Goal: Task Accomplishment & Management: Manage account settings

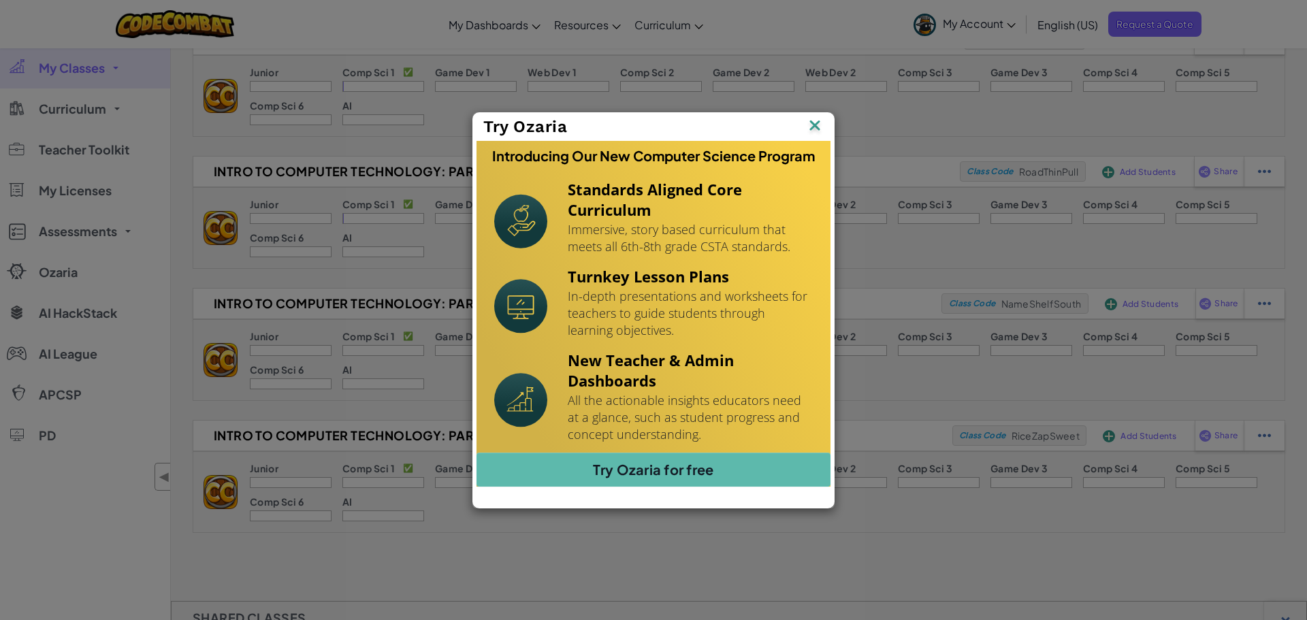
scroll to position [606, 0]
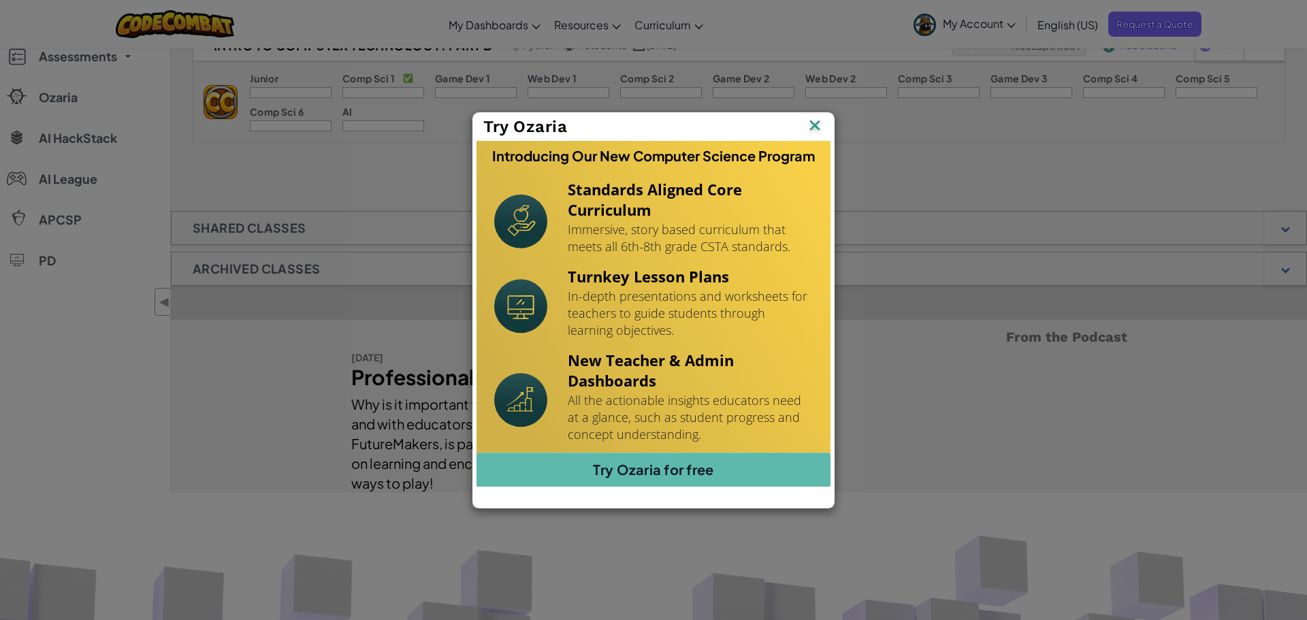
drag, startPoint x: 356, startPoint y: 520, endPoint x: 365, endPoint y: 513, distance: 11.2
click at [359, 521] on div "Try Ozaria Introducing Our New Computer Science Program Standards Aligned Core …" at bounding box center [653, 310] width 1307 height 620
click at [827, 127] on div "Try Ozaria" at bounding box center [653, 127] width 361 height 28
click at [827, 128] on div "Try Ozaria" at bounding box center [653, 127] width 361 height 28
click at [0, 0] on img at bounding box center [0, 0] width 0 height 0
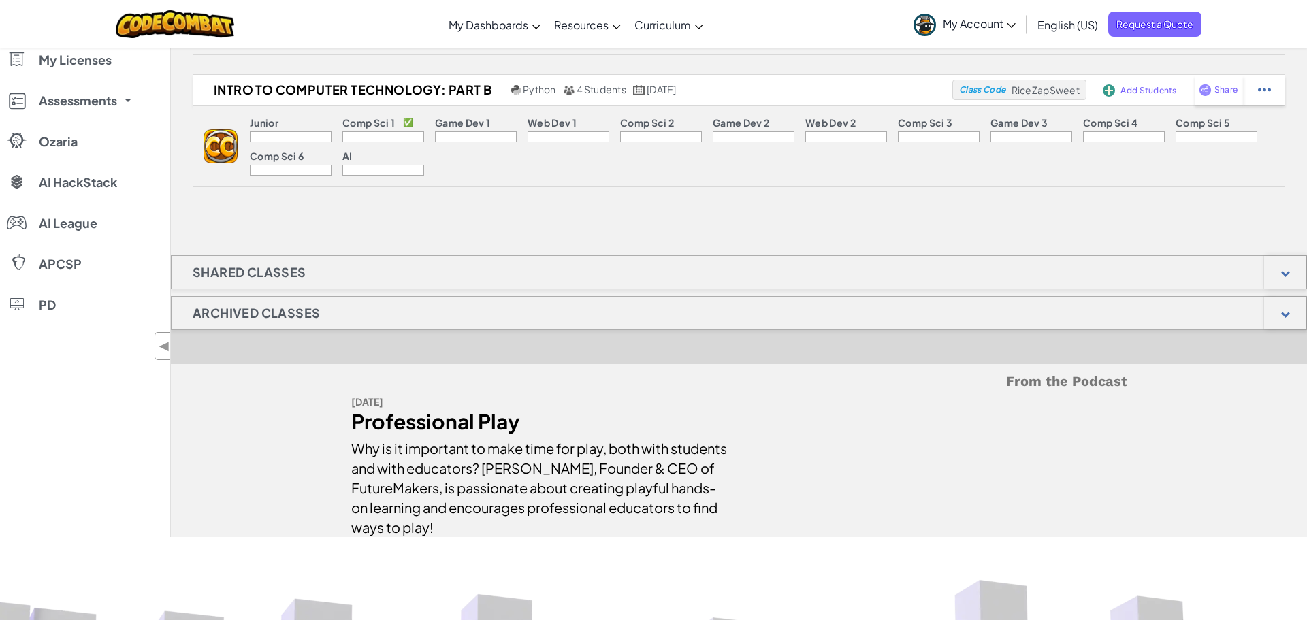
scroll to position [561, 0]
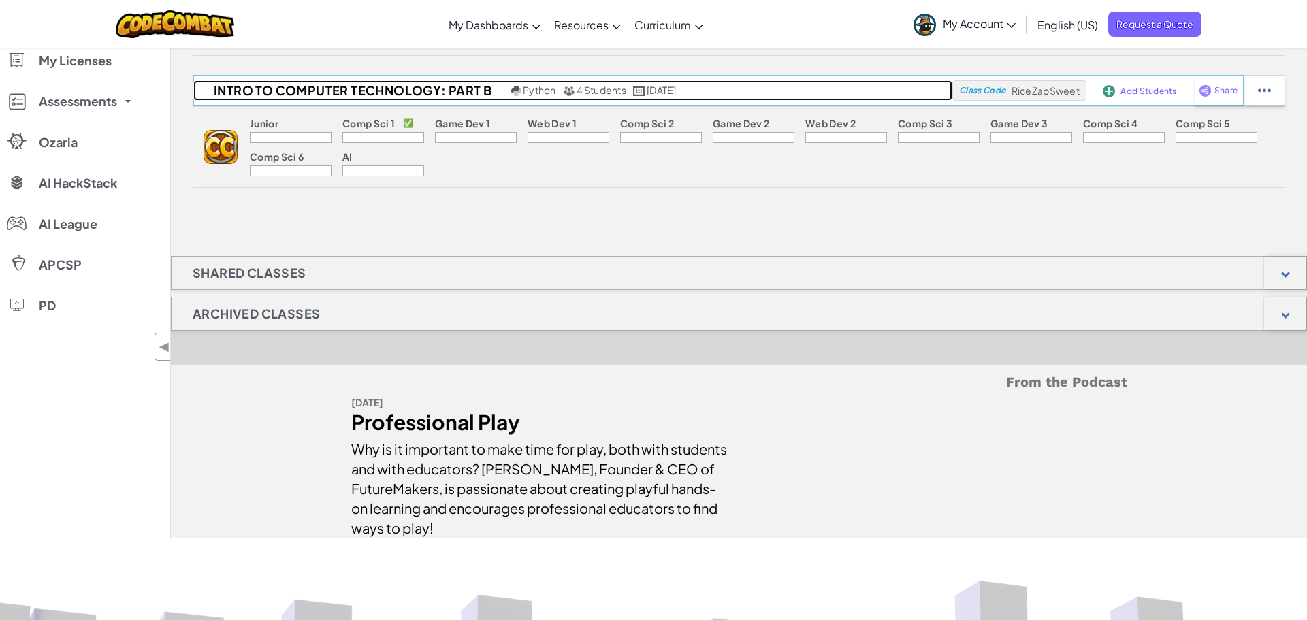
click at [311, 89] on h2 "Intro to Computer Technology: Part B" at bounding box center [350, 90] width 315 height 20
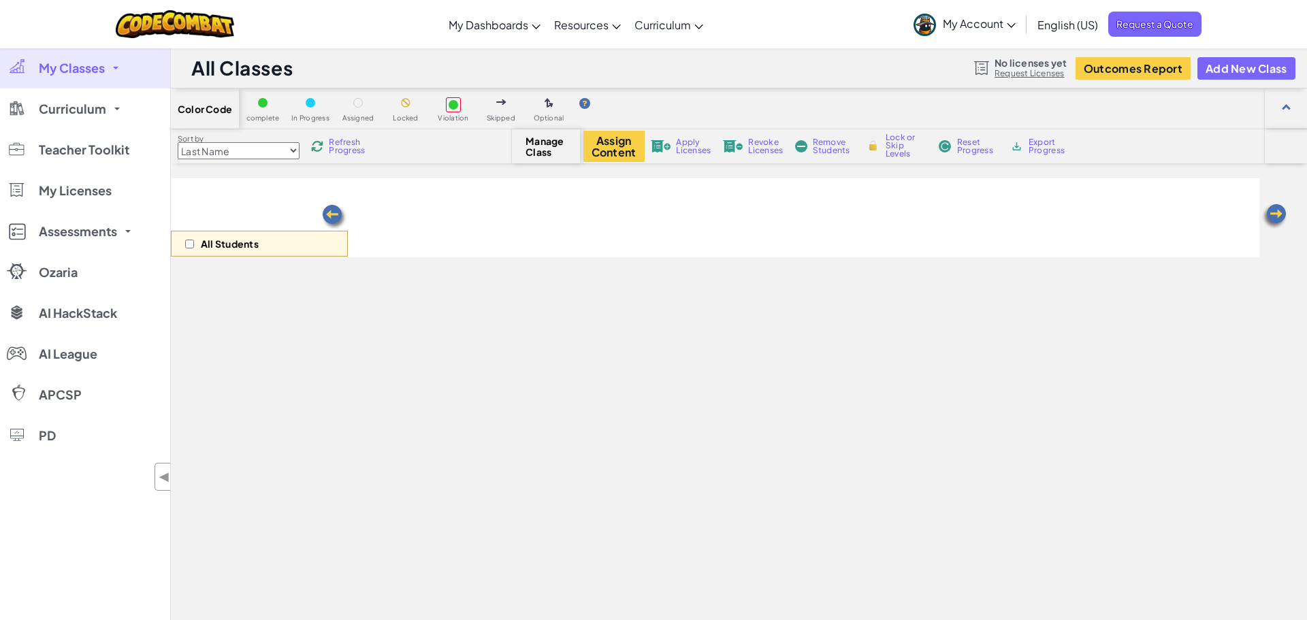
select select "560f1a9f22961295f9427742"
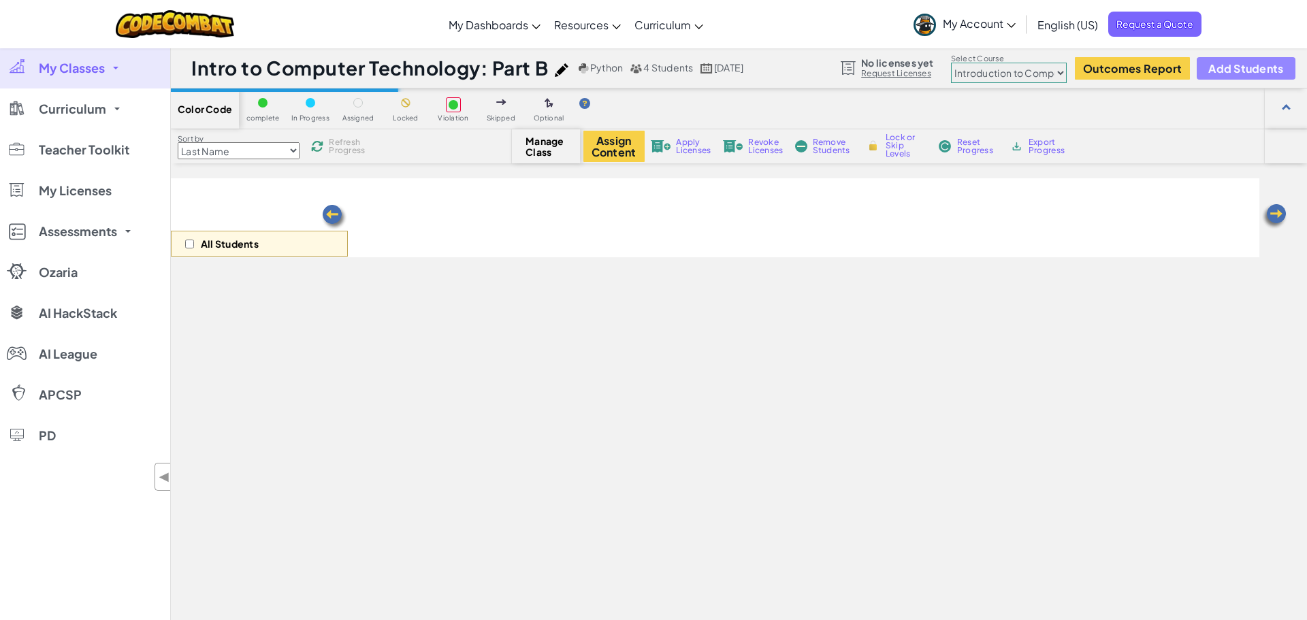
click at [1238, 71] on span "Add Students" at bounding box center [1246, 69] width 75 height 12
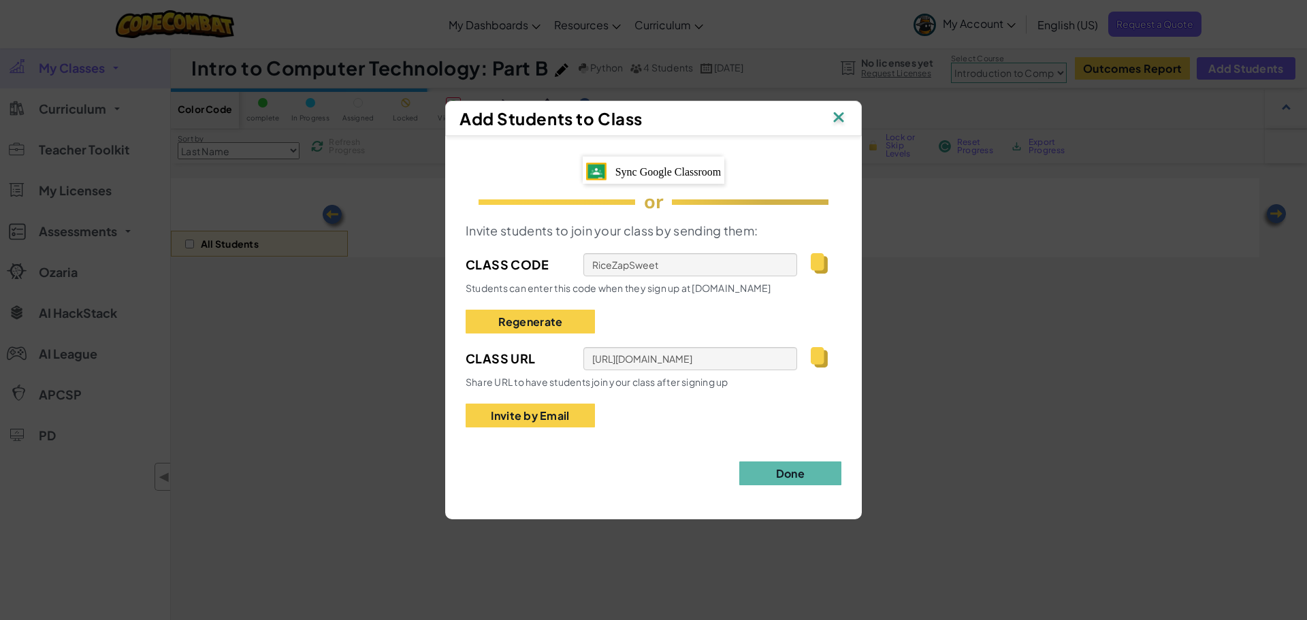
click at [688, 183] on div "Sync Google Classroom" at bounding box center [654, 171] width 142 height 28
